Goal: Navigation & Orientation: Find specific page/section

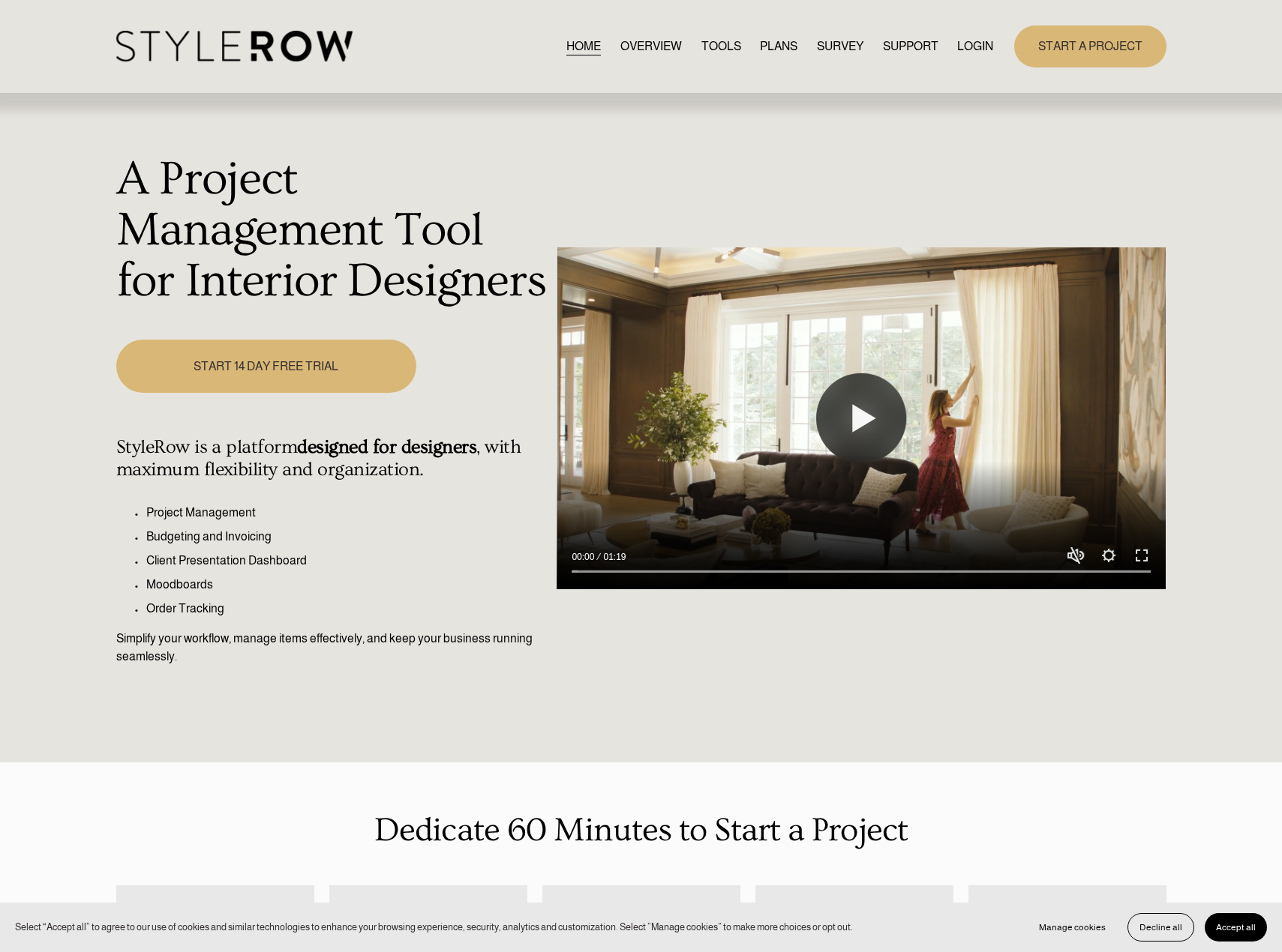
click at [944, 25] on div "Skip to Content HOME OVERVIEW TOOLS PLANS" at bounding box center [641, 46] width 1282 height 93
click at [966, 47] on link "LOGIN" at bounding box center [975, 46] width 36 height 21
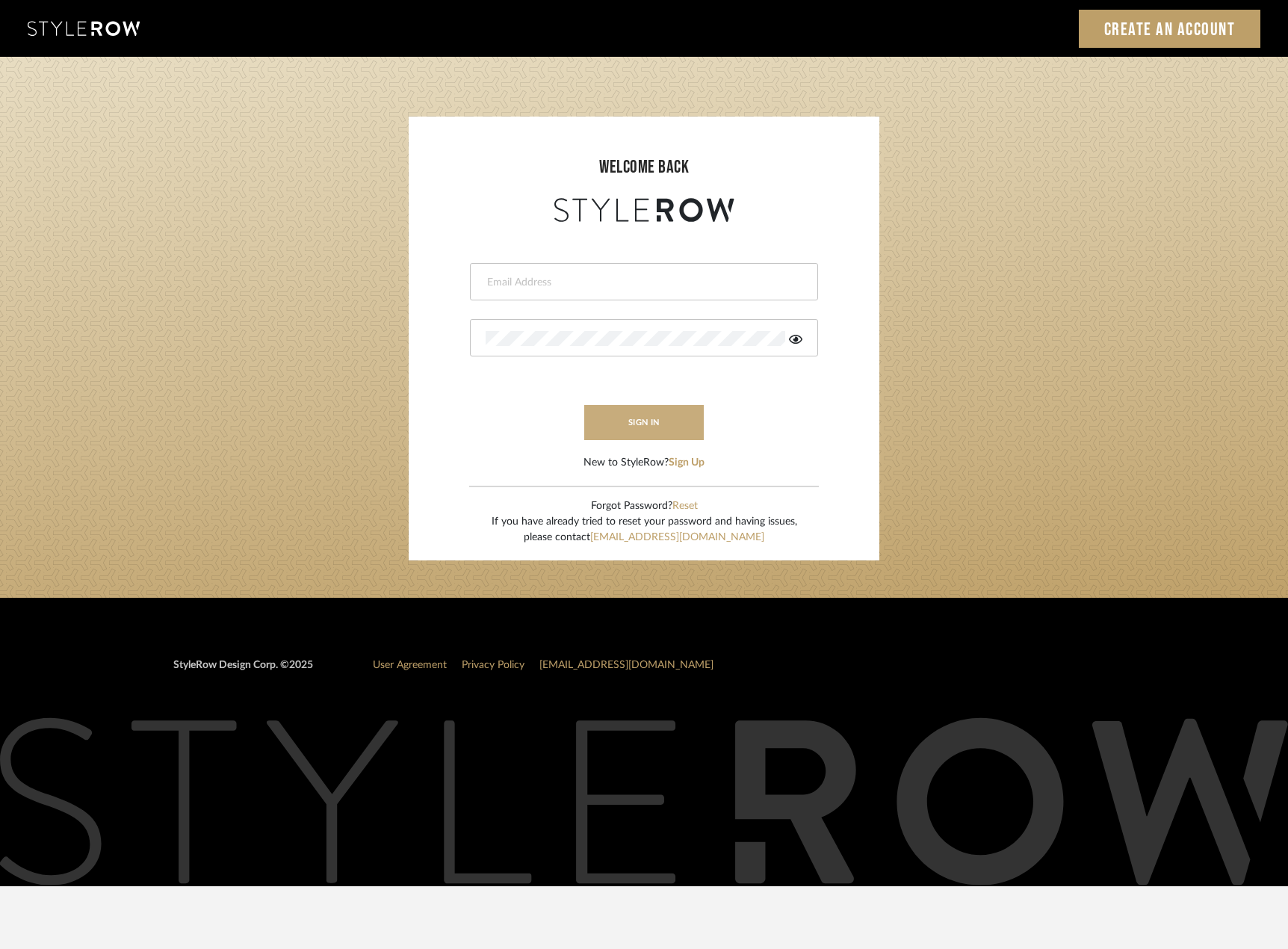
type input "madeleine@studiodb.com"
click at [667, 413] on button "sign in" at bounding box center [644, 422] width 119 height 35
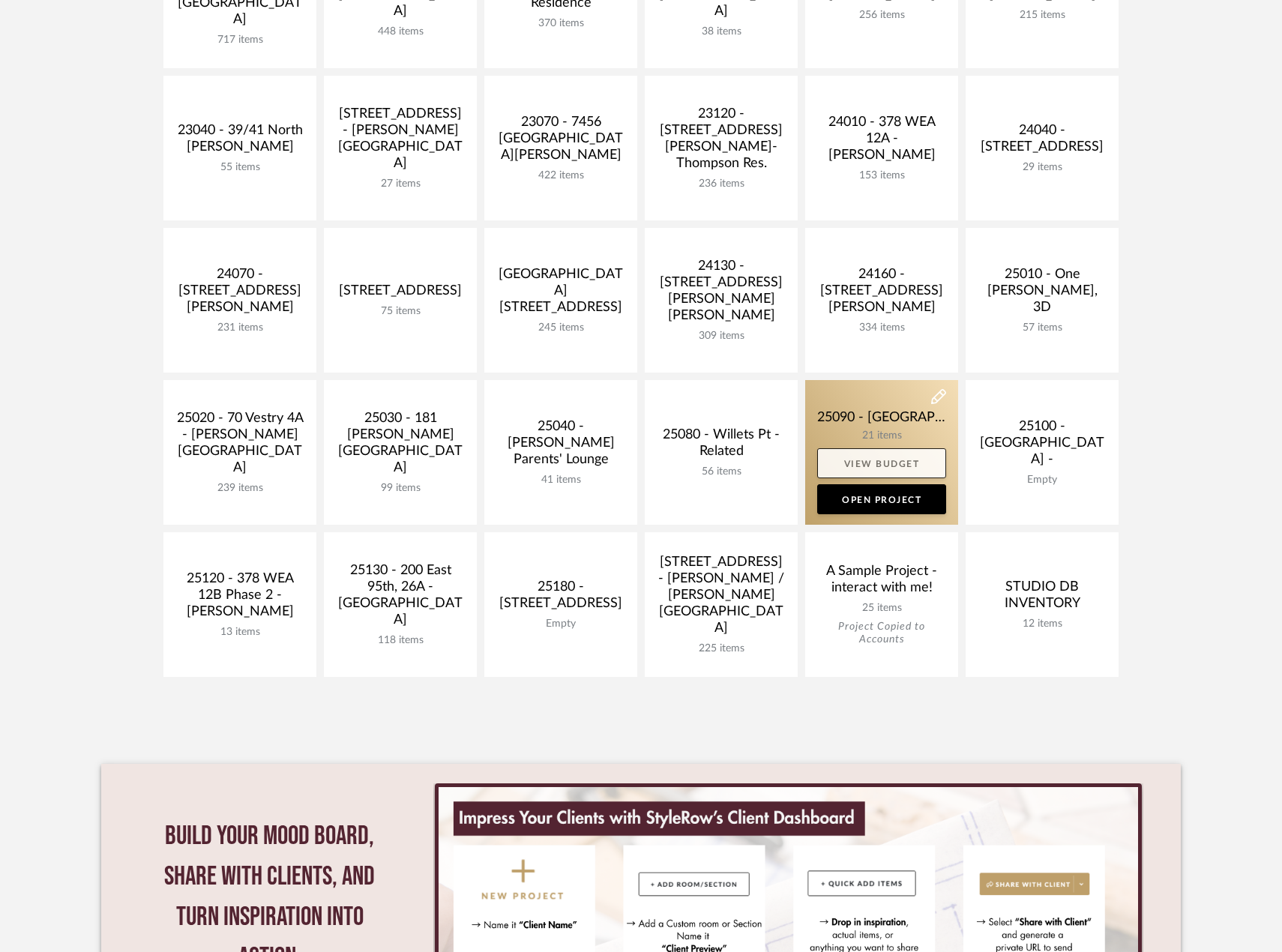
scroll to position [450, 0]
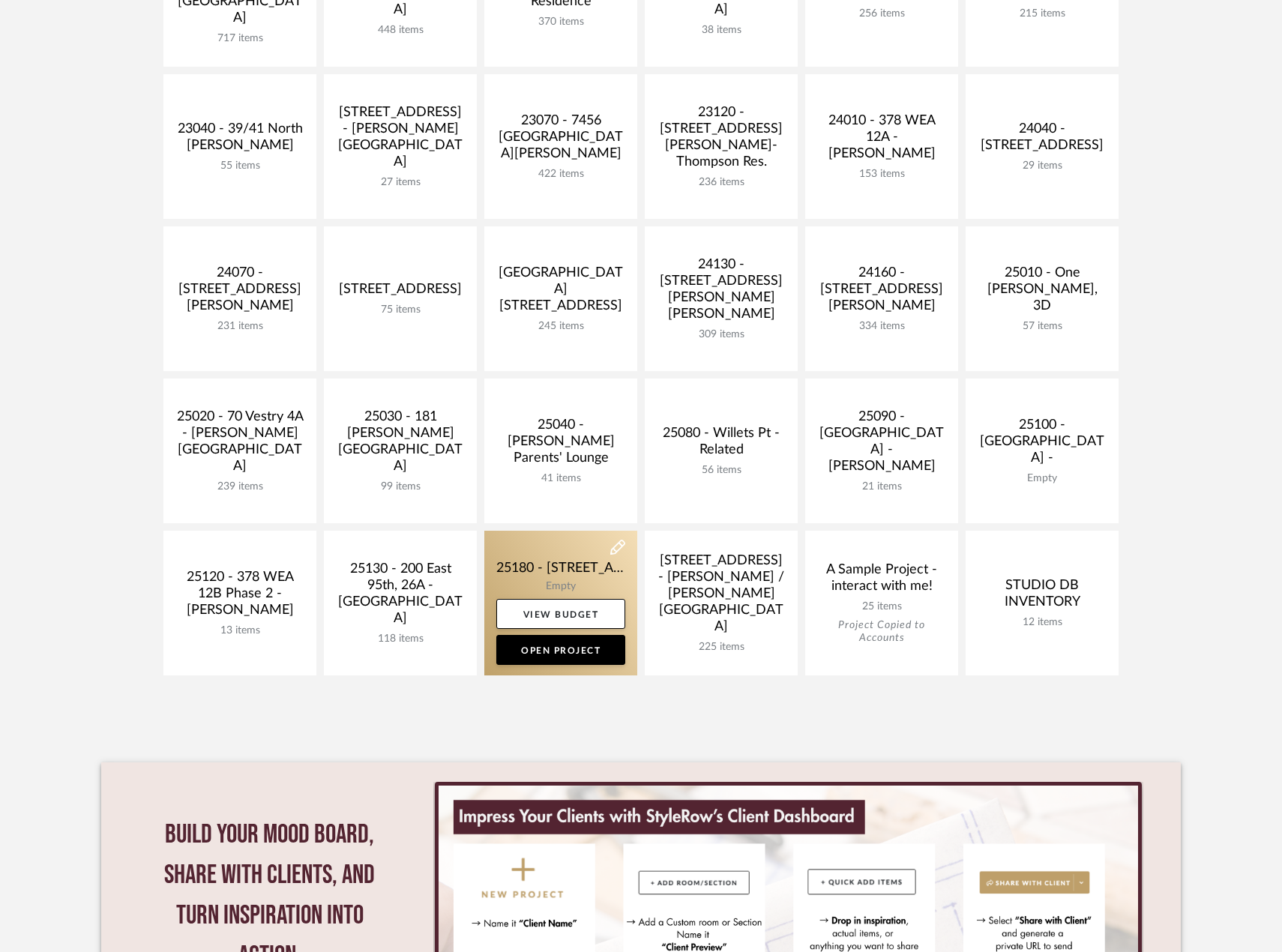
click at [606, 582] on link at bounding box center [560, 603] width 153 height 144
